Goal: Subscribe to service/newsletter

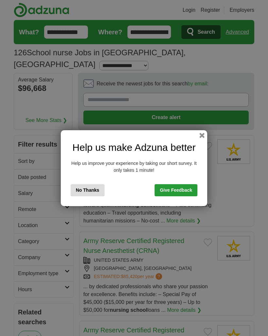
click at [97, 187] on button "No Thanks" at bounding box center [88, 190] width 34 height 12
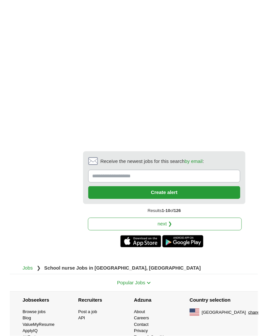
scroll to position [1326, 0]
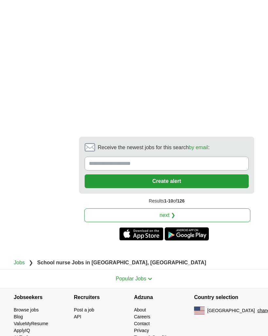
click at [164, 157] on input "Receive the newest jobs for this search by email :" at bounding box center [167, 164] width 164 height 14
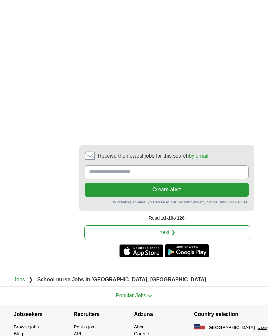
type input "**********"
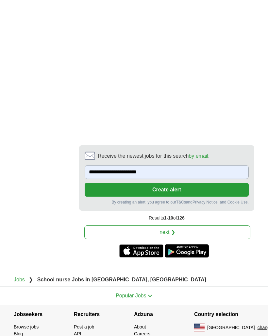
click at [200, 183] on button "Create alert" at bounding box center [167, 190] width 164 height 14
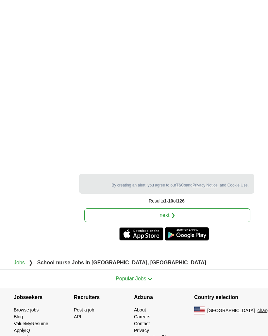
scroll to position [1297, 0]
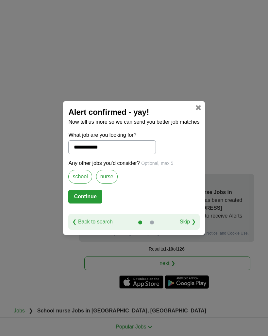
click at [88, 202] on button "Continue" at bounding box center [85, 197] width 34 height 14
select select "**"
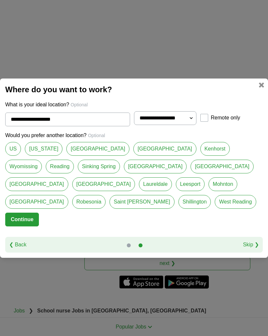
click at [48, 149] on link "[US_STATE]" at bounding box center [44, 149] width 38 height 14
type input "**********"
click at [32, 220] on button "Continue" at bounding box center [22, 220] width 34 height 14
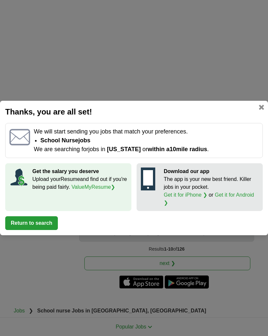
click at [181, 198] on link "Get it for iPhone ❯" at bounding box center [186, 195] width 44 height 6
click at [190, 196] on link "Get it for iPhone ❯" at bounding box center [186, 195] width 44 height 6
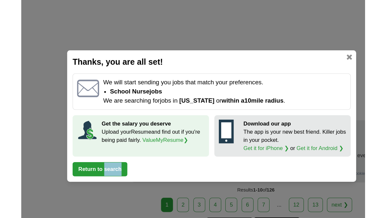
scroll to position [1206, 0]
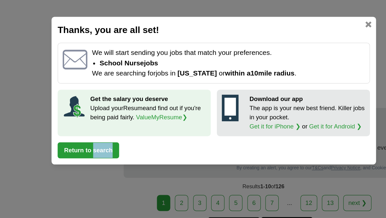
click at [234, 137] on link "Get it for iPhone ❯" at bounding box center [246, 140] width 44 height 6
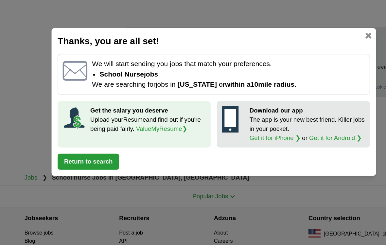
scroll to position [1272, 0]
